Goal: Transaction & Acquisition: Download file/media

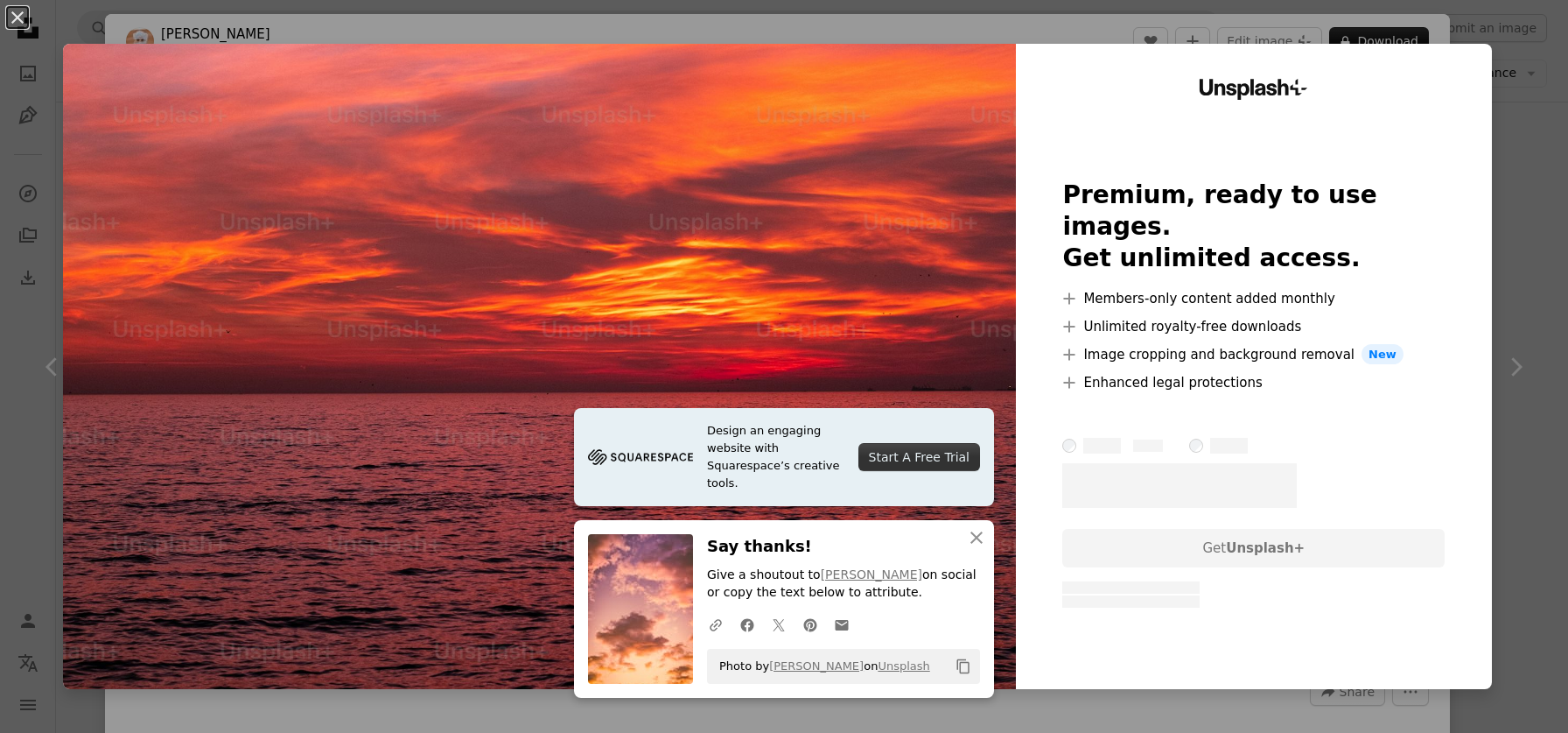
scroll to position [910, 0]
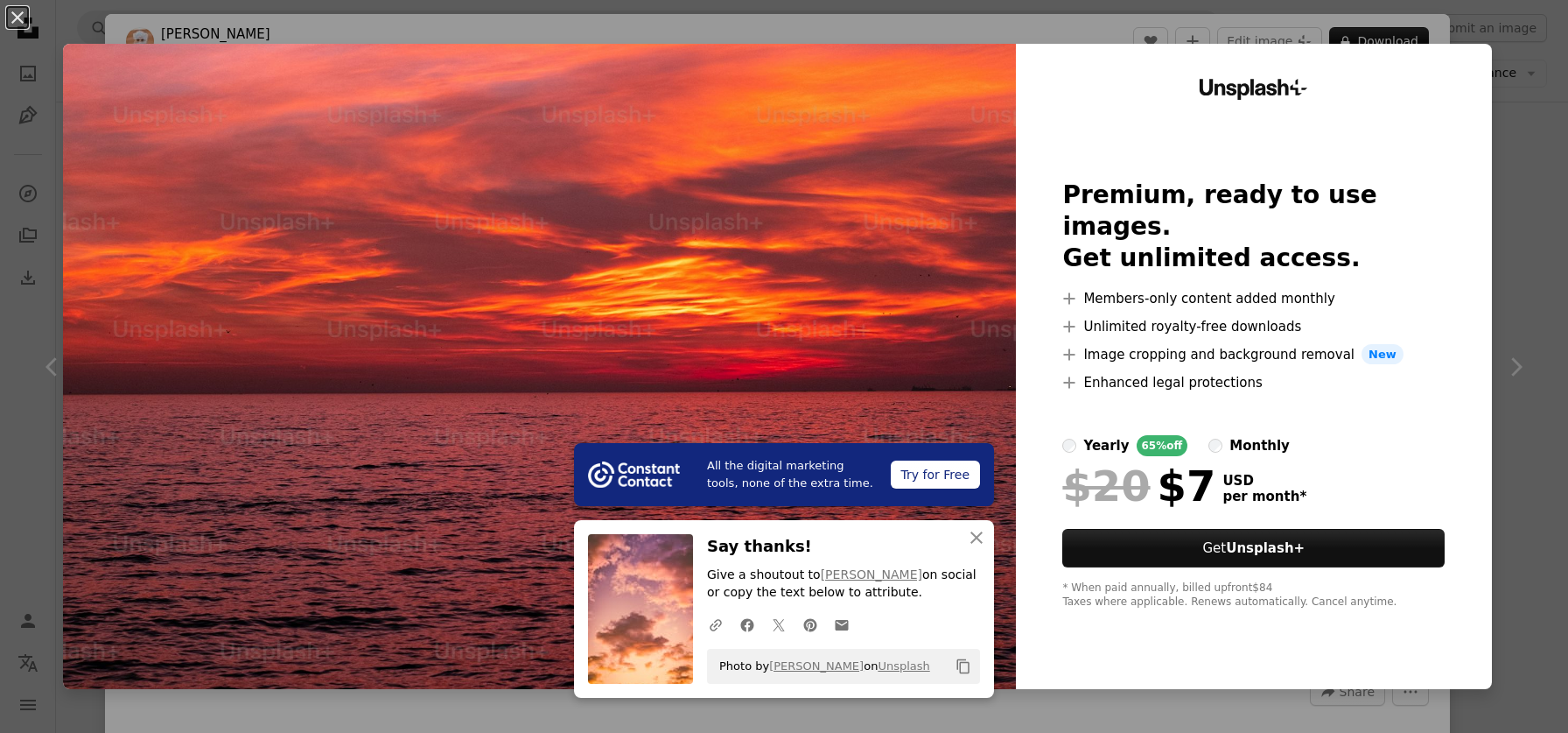
click at [1555, 122] on div "An X shape All the digital marketing tools, none of the extra time. Try for Fre…" at bounding box center [784, 366] width 1568 height 733
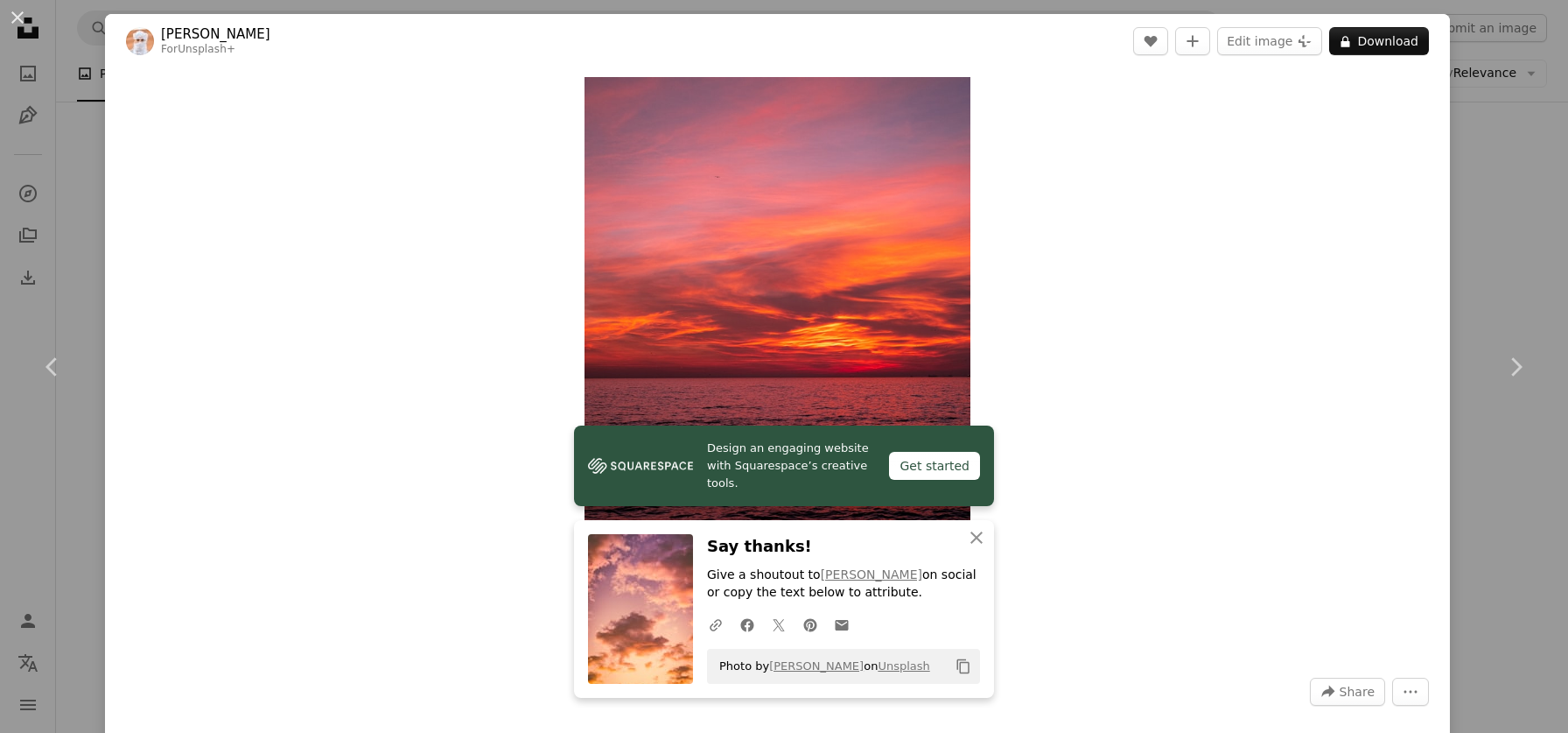
drag, startPoint x: 1531, startPoint y: 173, endPoint x: 1520, endPoint y: 171, distance: 11.2
click at [1531, 173] on div "An X shape Chevron left Chevron right Design an engaging website with Squarespa…" at bounding box center [784, 366] width 1568 height 733
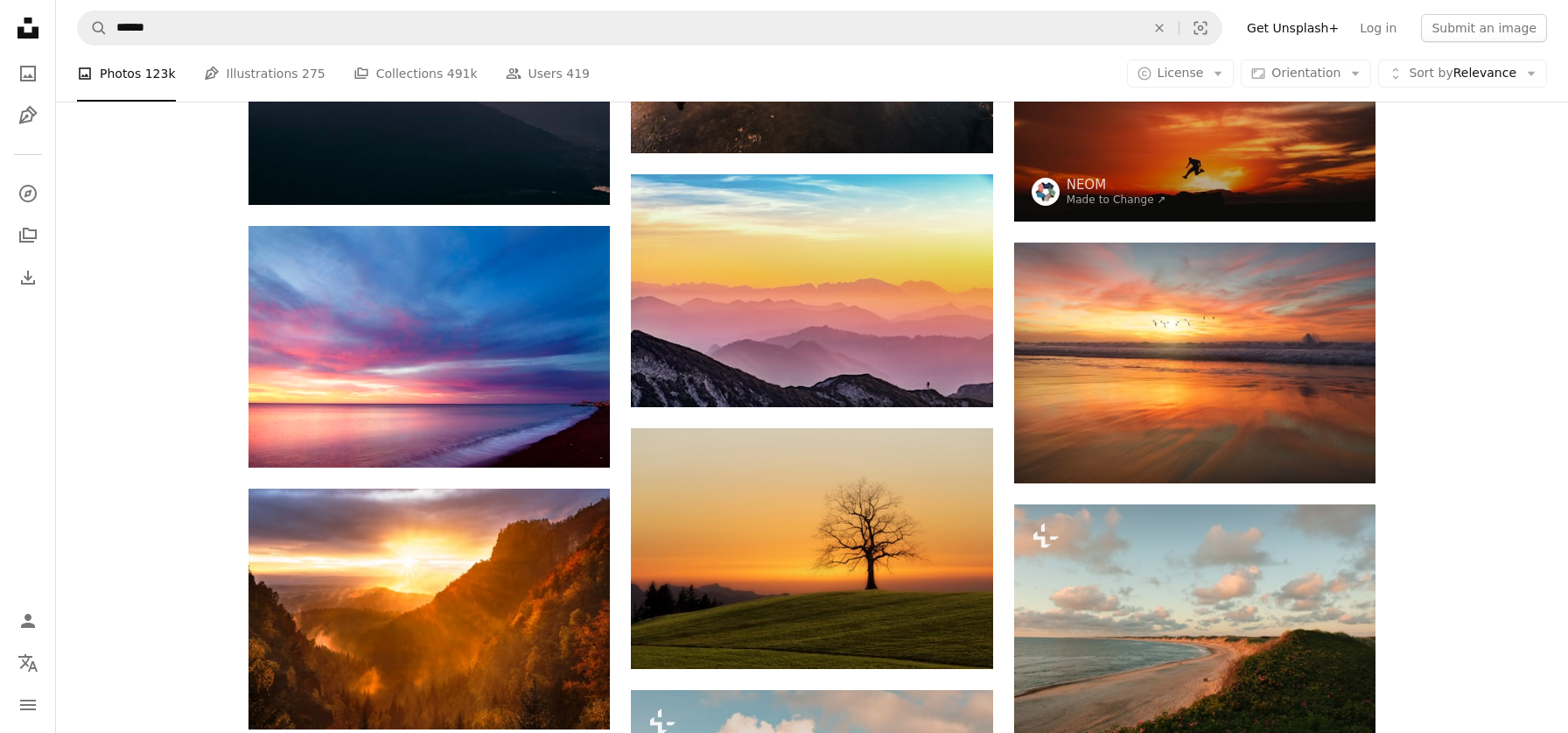
scroll to position [3838, 0]
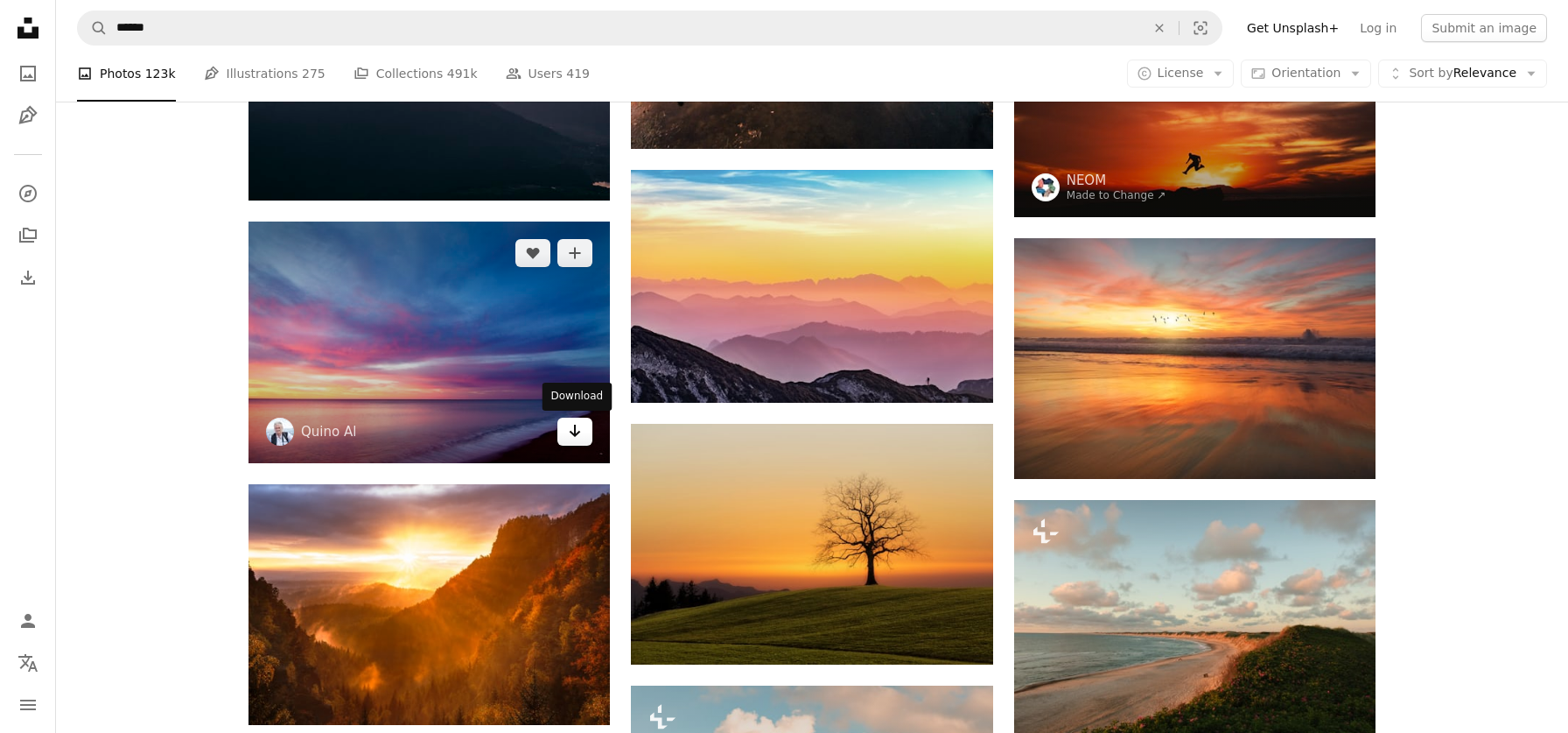
click at [571, 427] on icon "Arrow pointing down" at bounding box center [575, 430] width 14 height 21
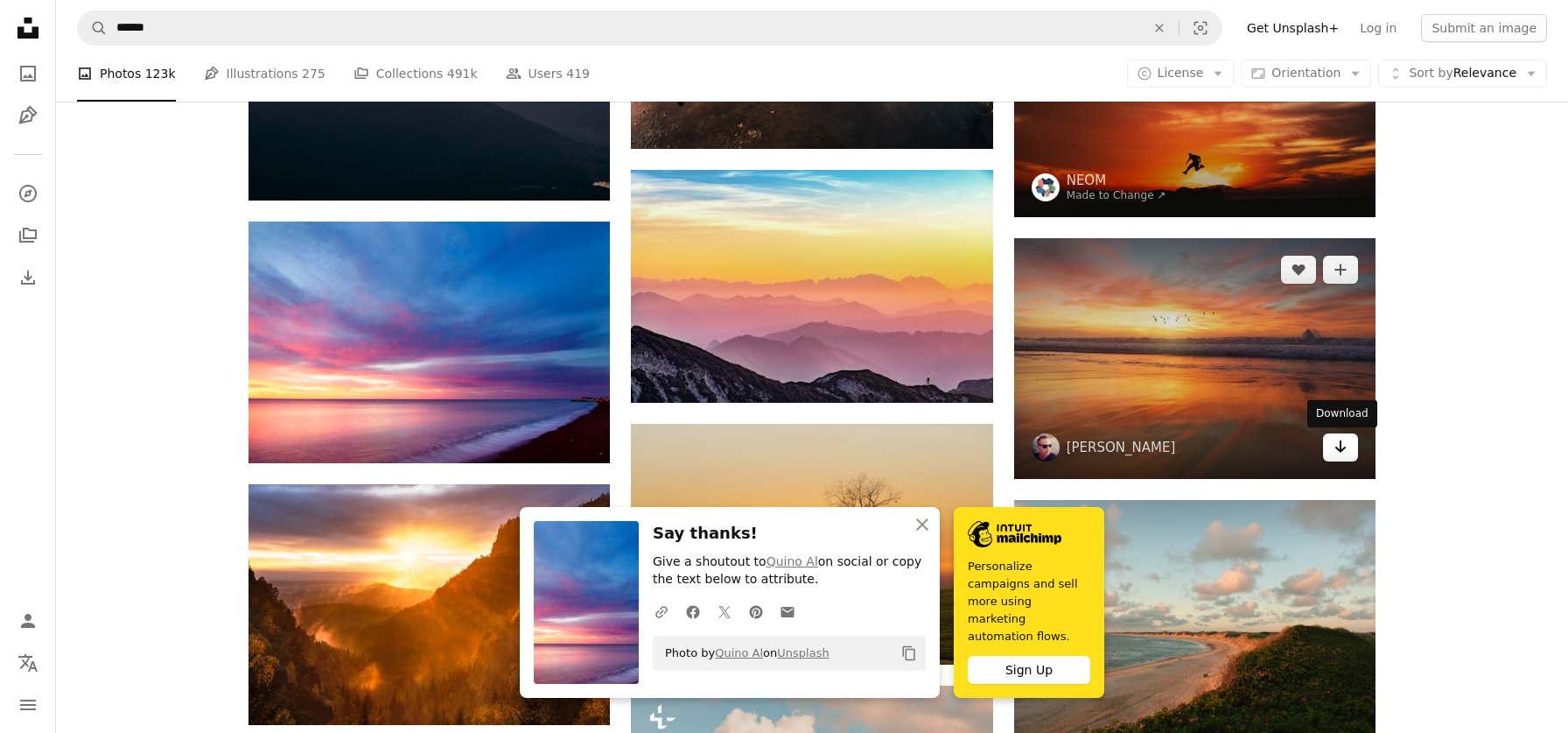
click at [1343, 446] on icon "Arrow pointing down" at bounding box center [1340, 446] width 14 height 21
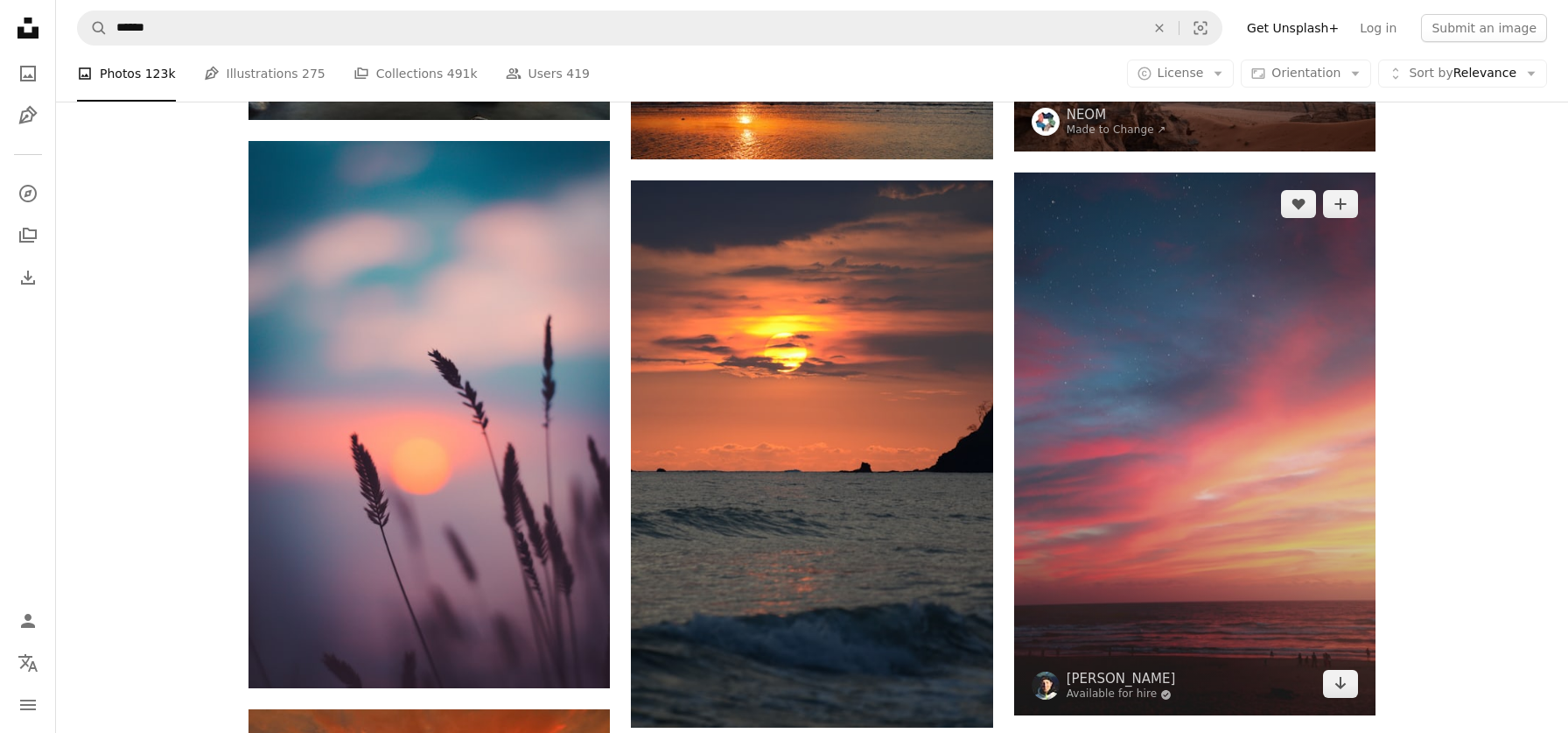
scroll to position [6286, 0]
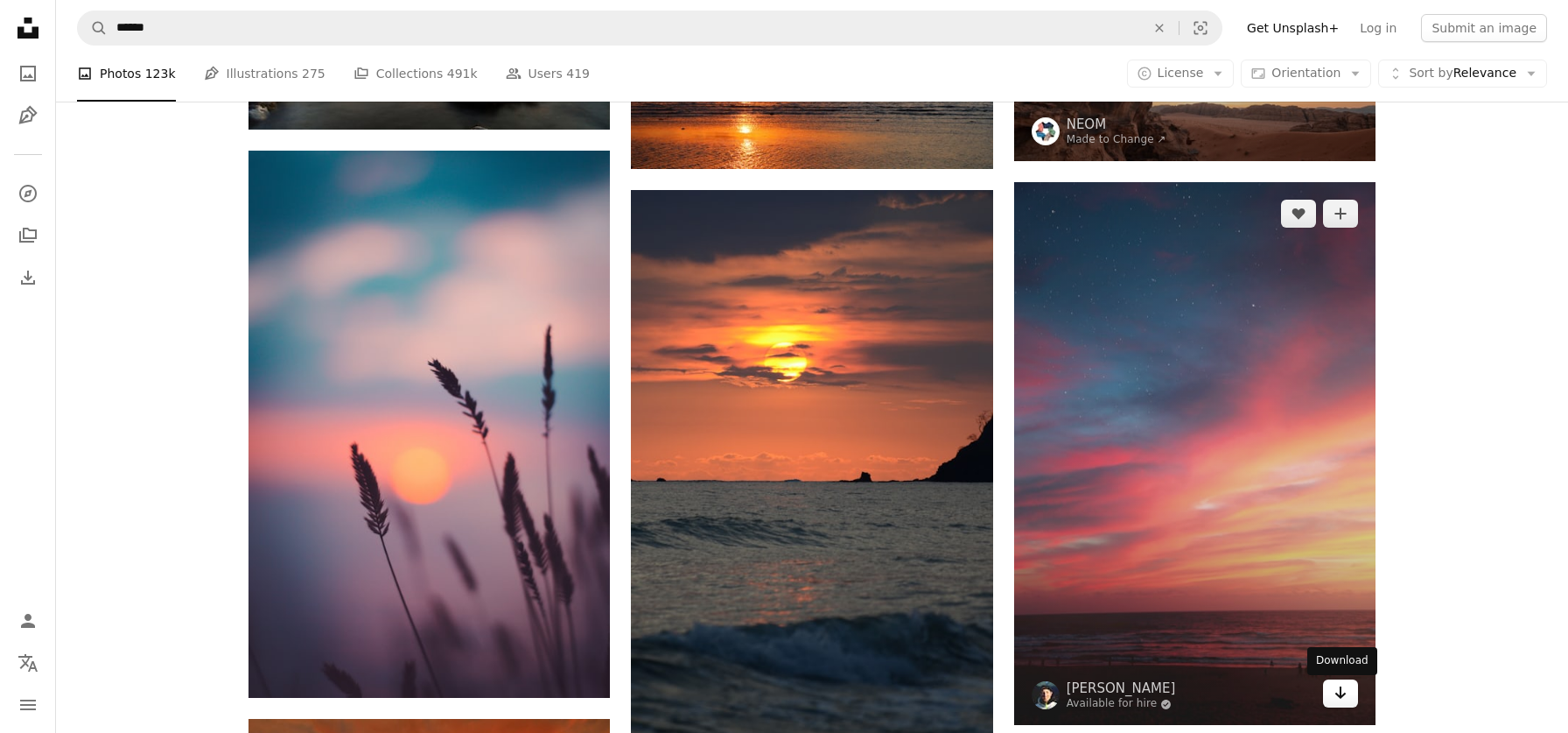
click at [1340, 698] on icon "Download" at bounding box center [1341, 692] width 11 height 12
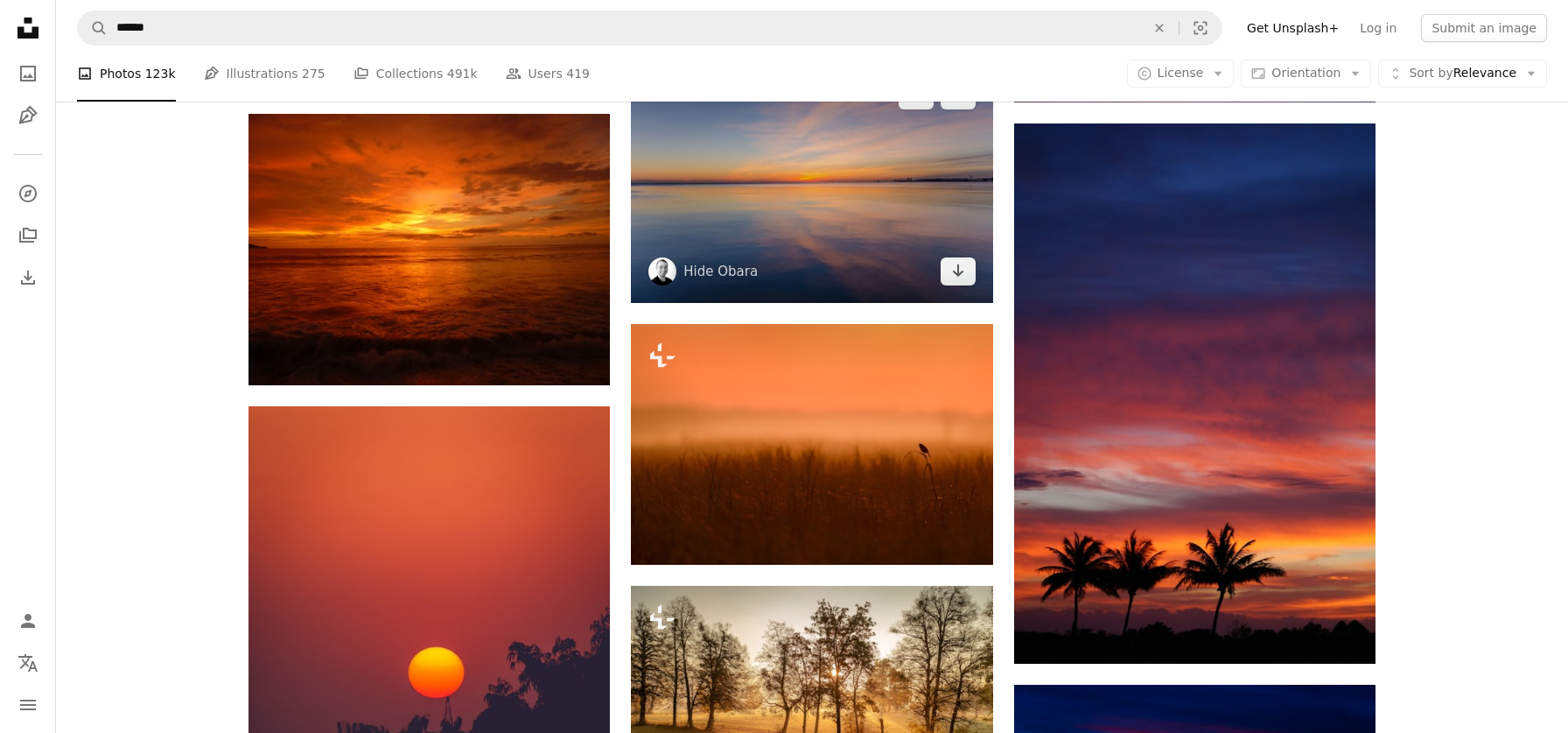
scroll to position [8506, 0]
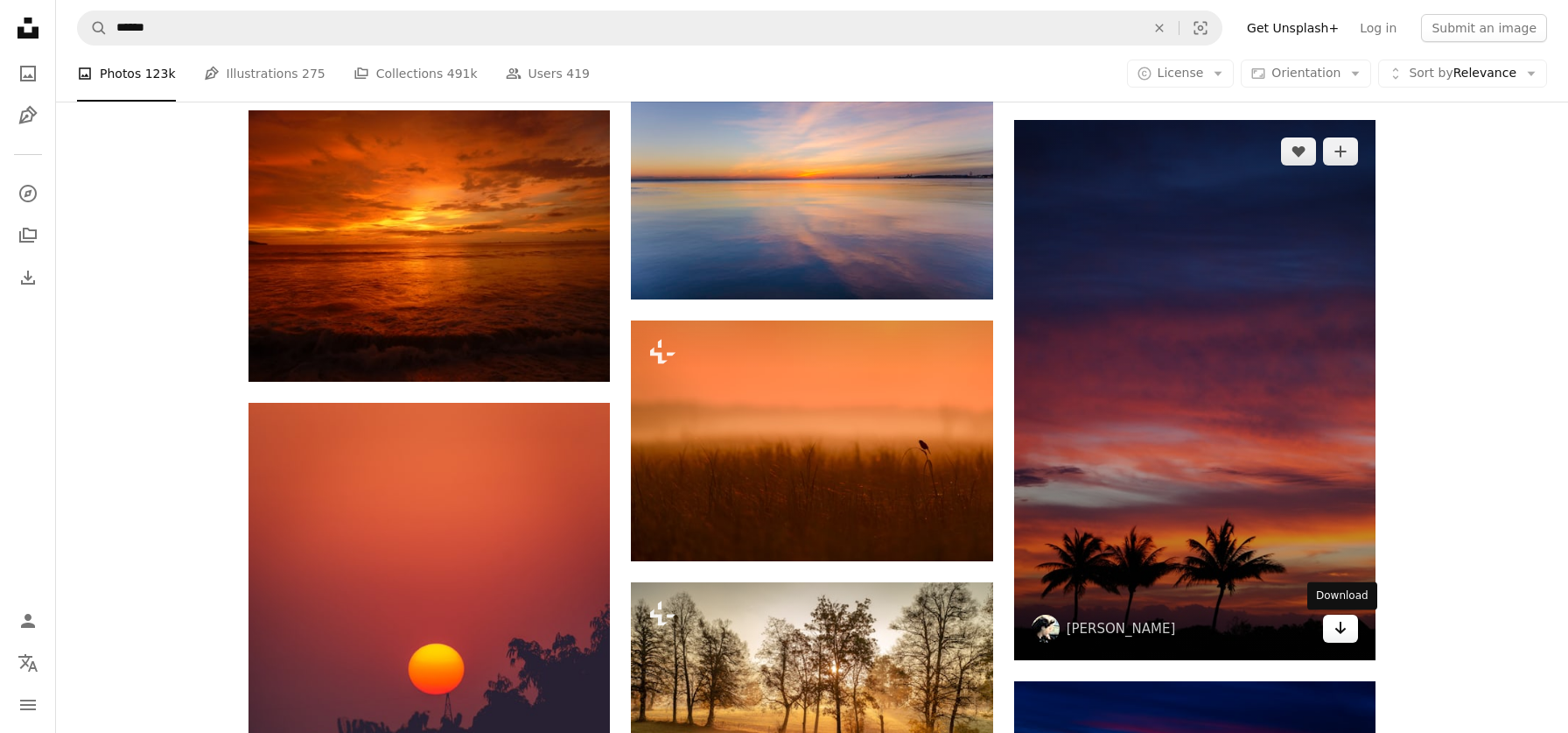
click at [1338, 626] on icon "Arrow pointing down" at bounding box center [1340, 627] width 14 height 21
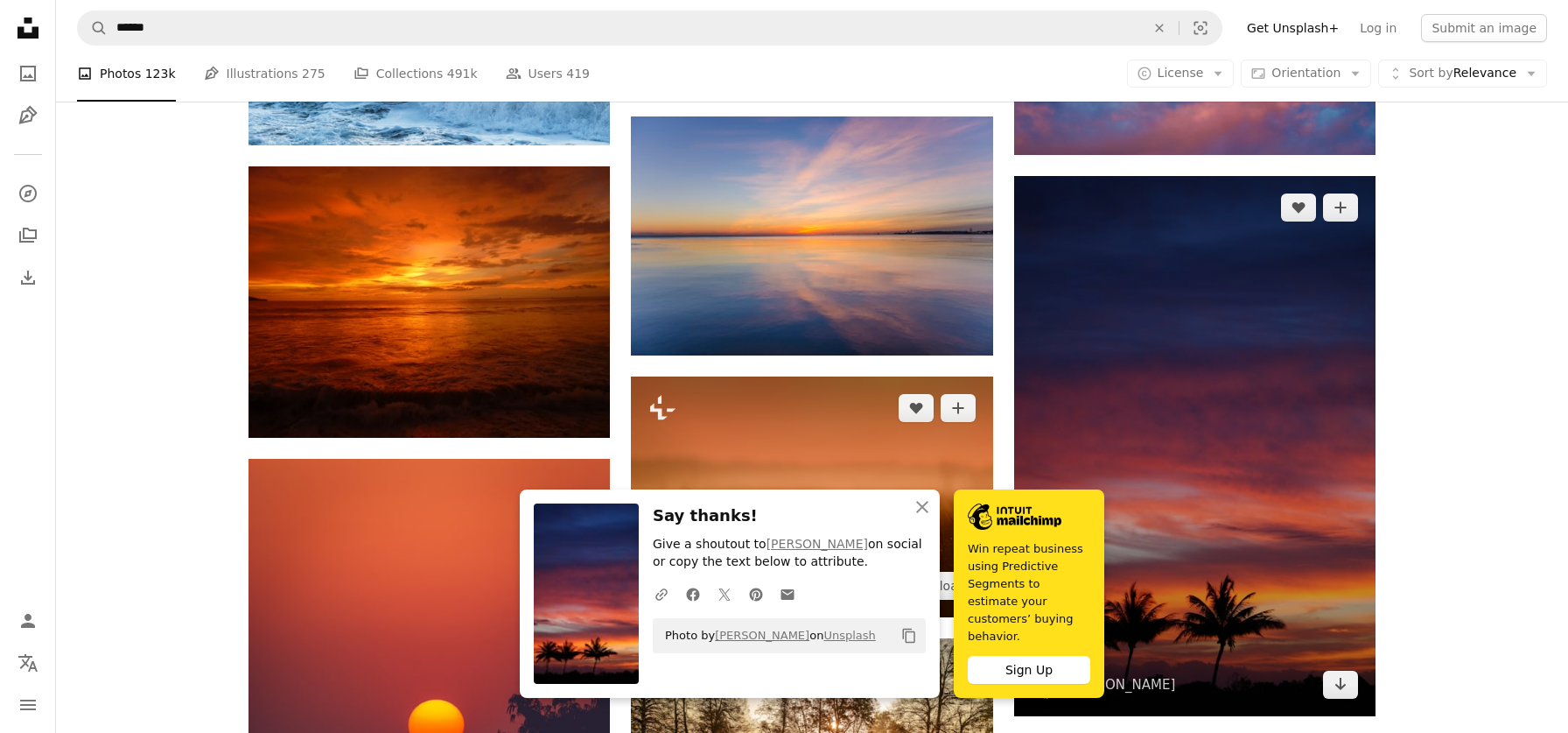
scroll to position [8449, 0]
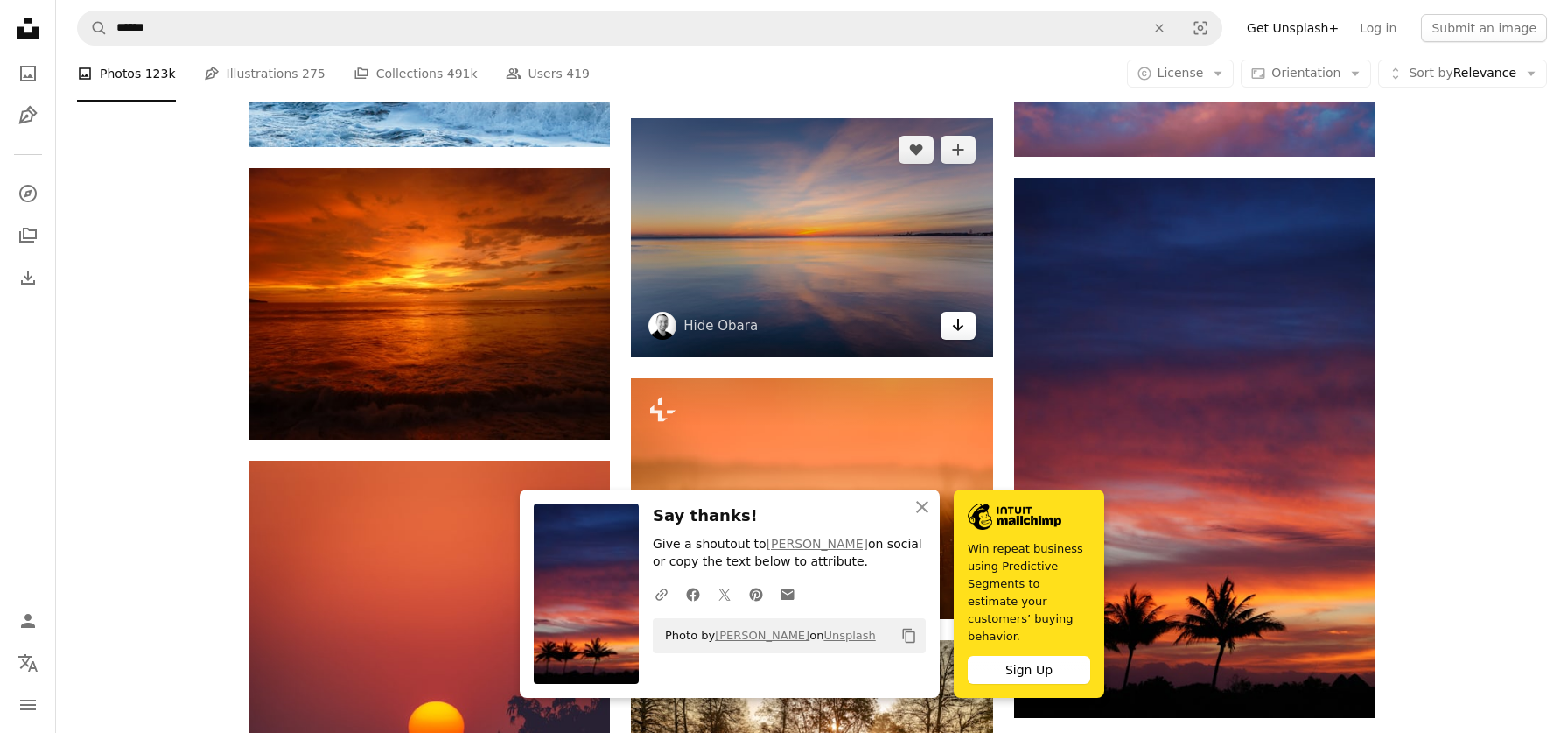
click at [953, 323] on icon "Arrow pointing down" at bounding box center [958, 324] width 14 height 21
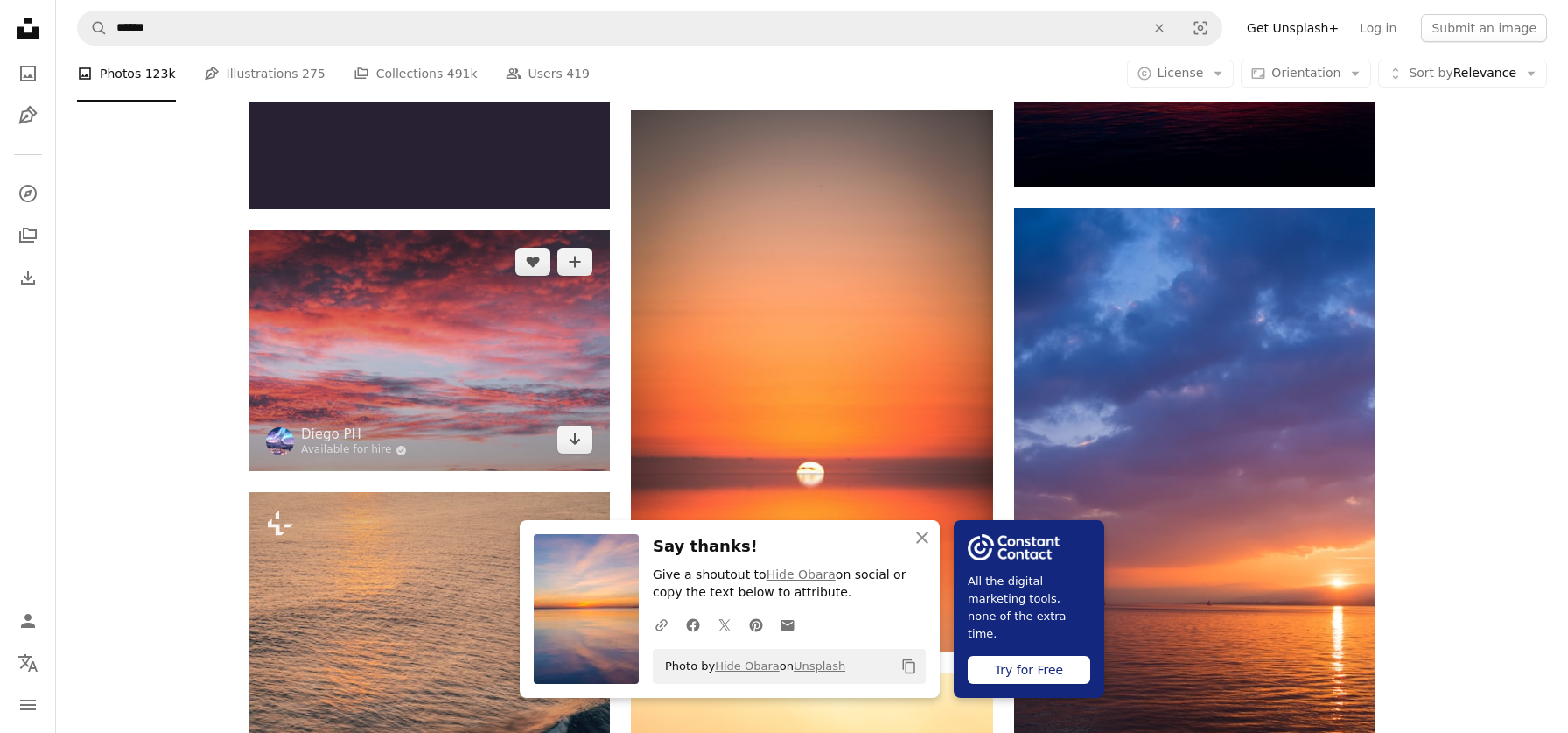
scroll to position [9226, 0]
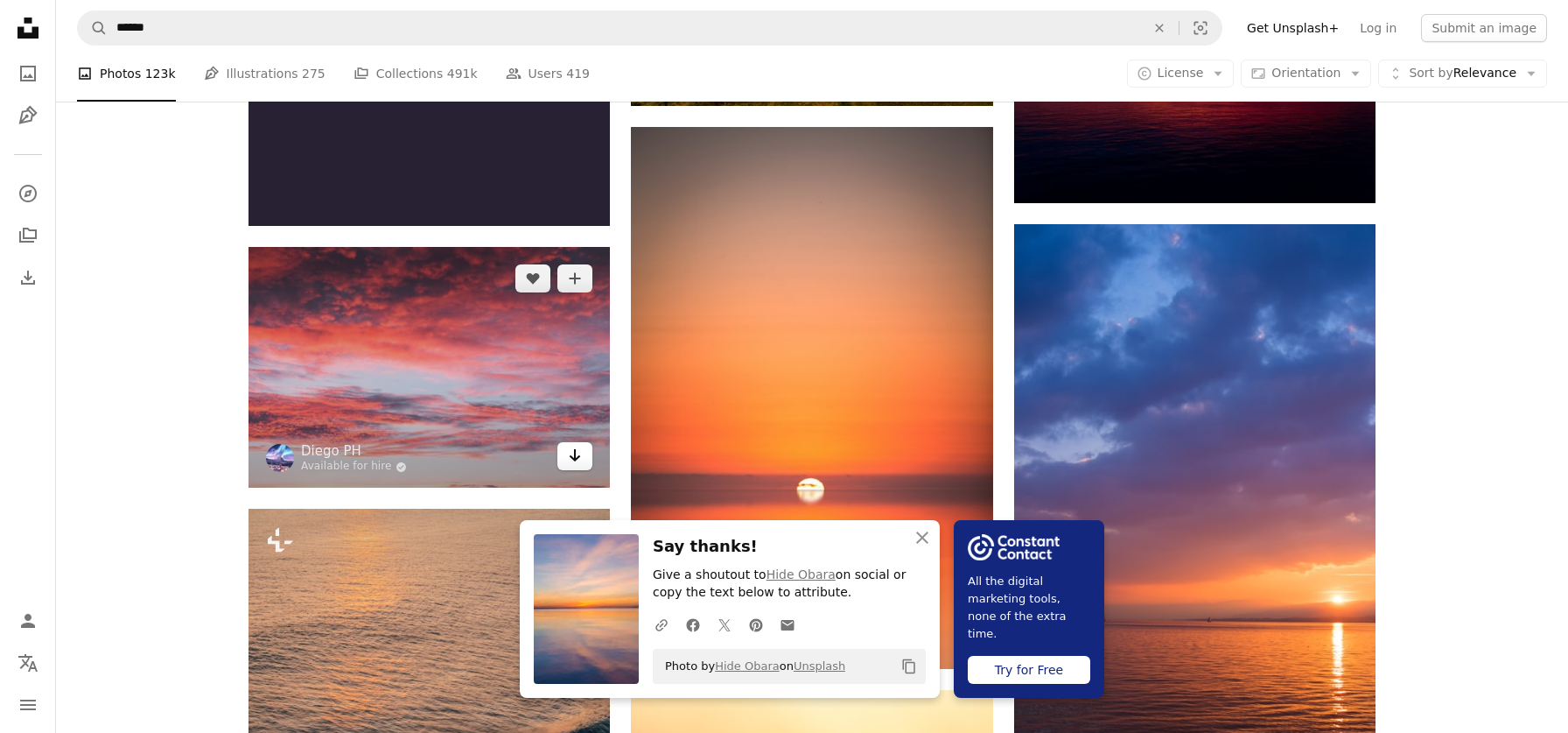
click at [575, 457] on icon "Download" at bounding box center [576, 454] width 11 height 12
